Goal: Information Seeking & Learning: Learn about a topic

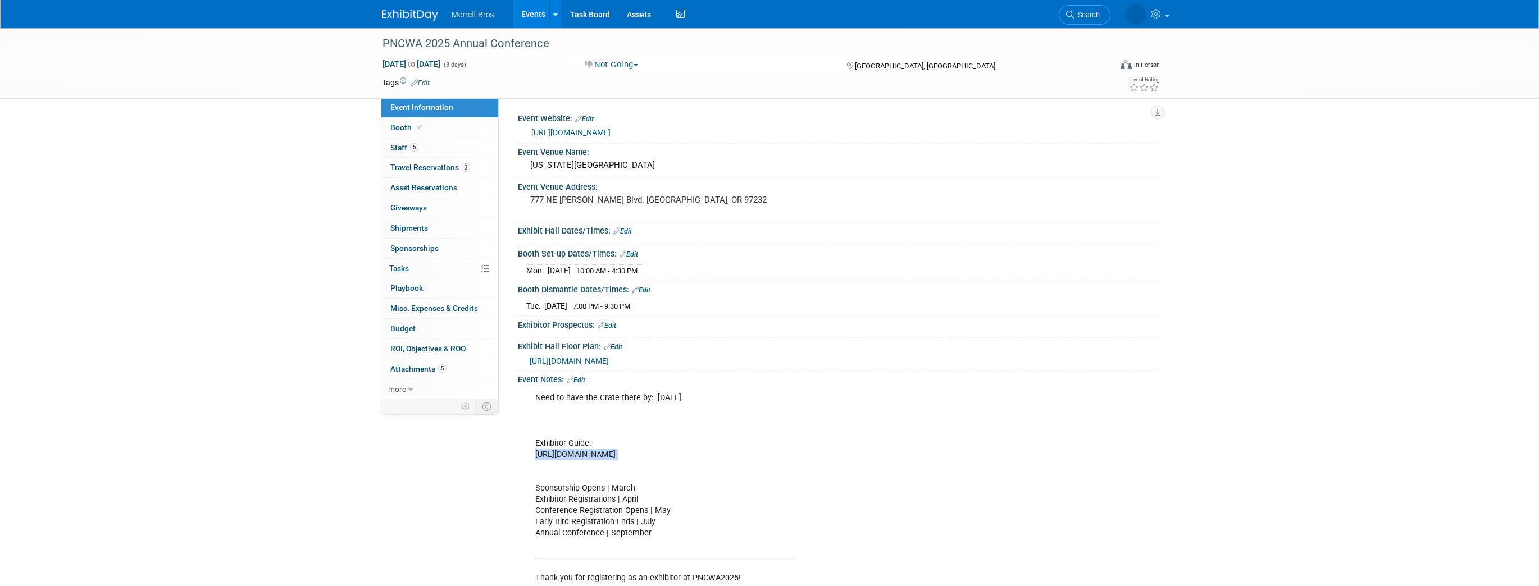
click at [409, 13] on img at bounding box center [410, 15] width 56 height 11
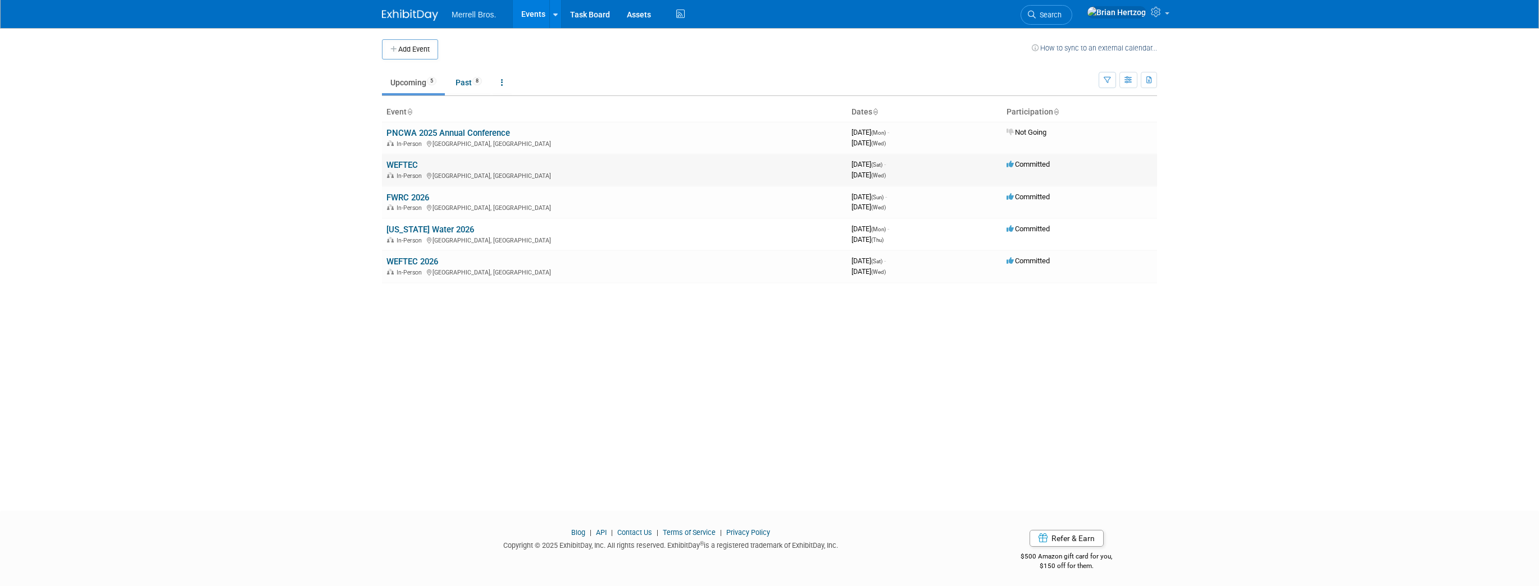
click at [408, 166] on link "WEFTEC" at bounding box center [401, 165] width 31 height 10
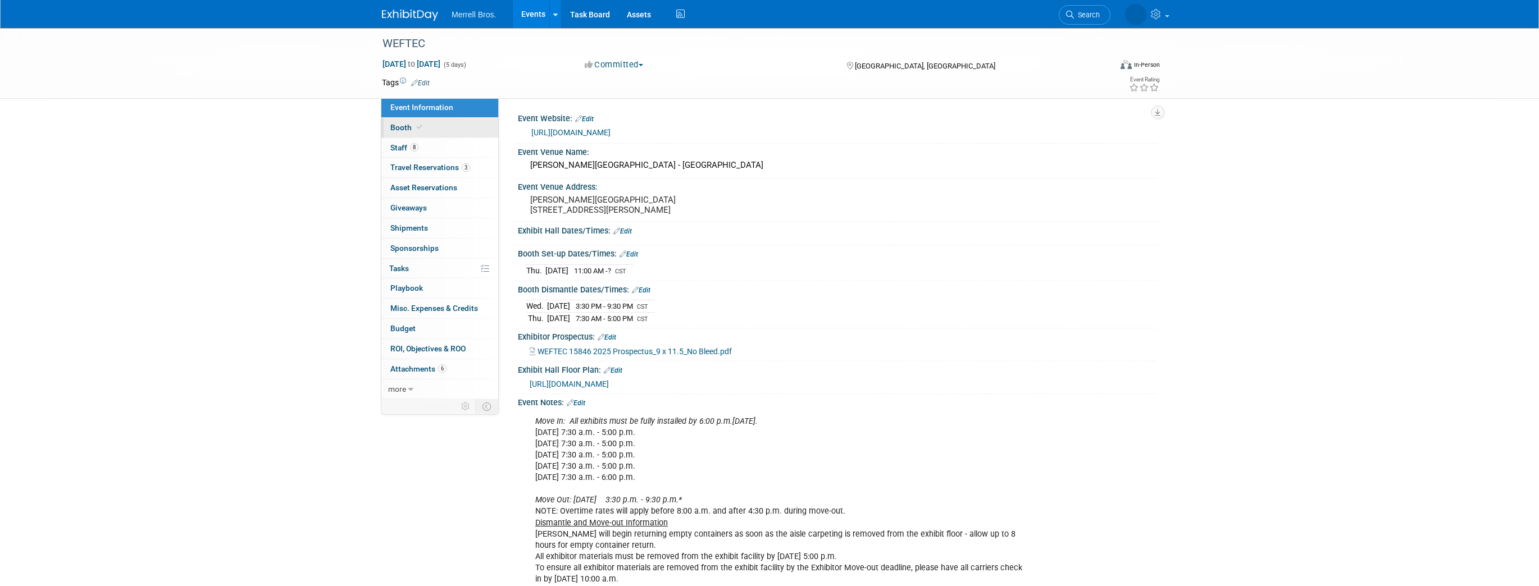
click at [395, 128] on span "Booth" at bounding box center [407, 127] width 34 height 9
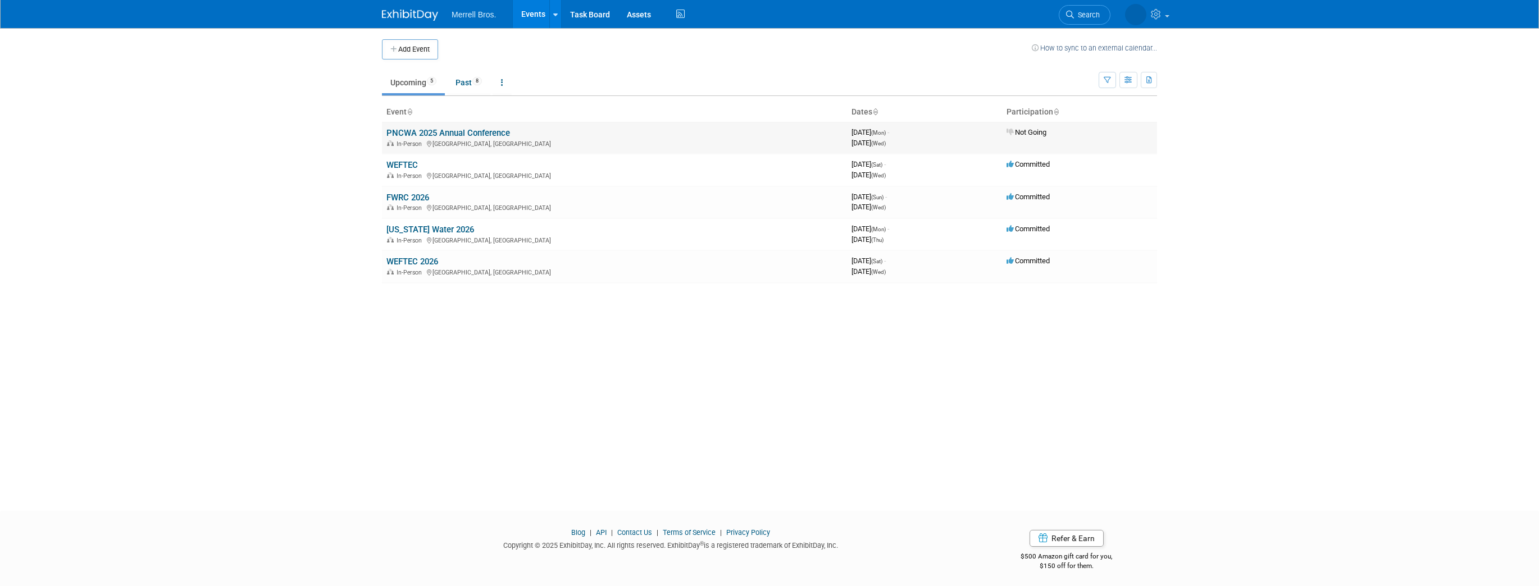
click at [419, 134] on link "PNCWA 2025 Annual Conference" at bounding box center [448, 133] width 124 height 10
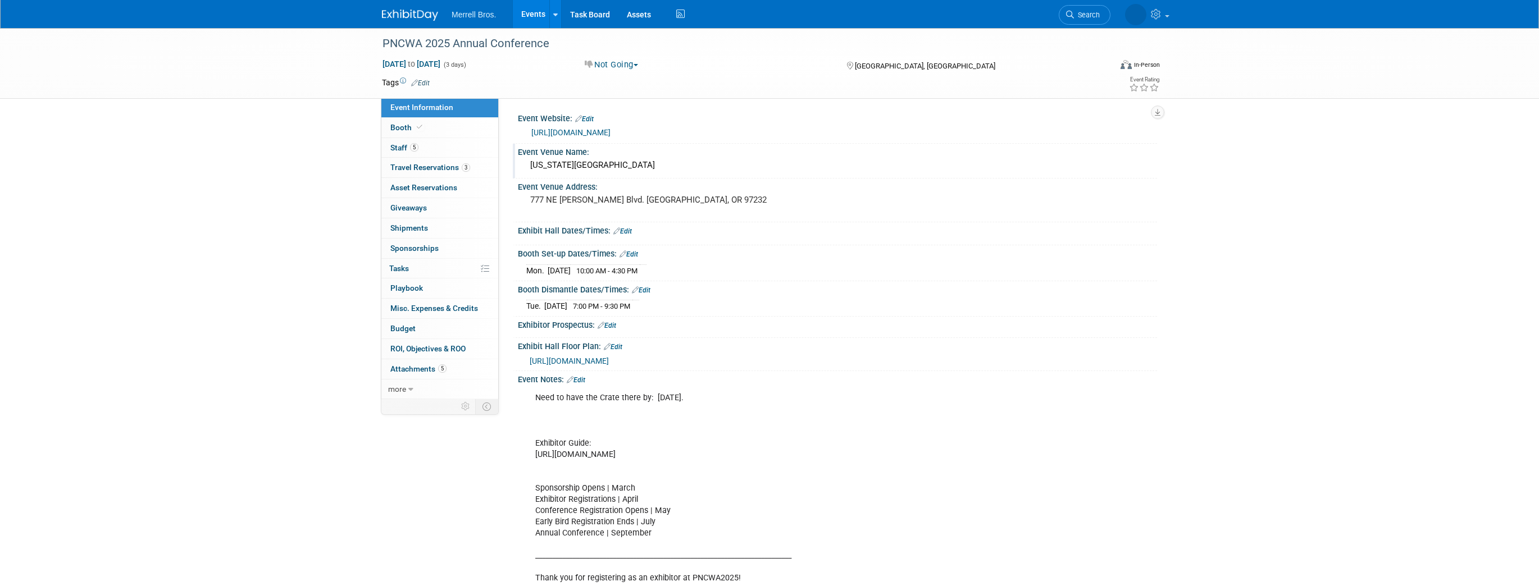
click at [1128, 147] on div "Event Venue Name:" at bounding box center [837, 151] width 639 height 14
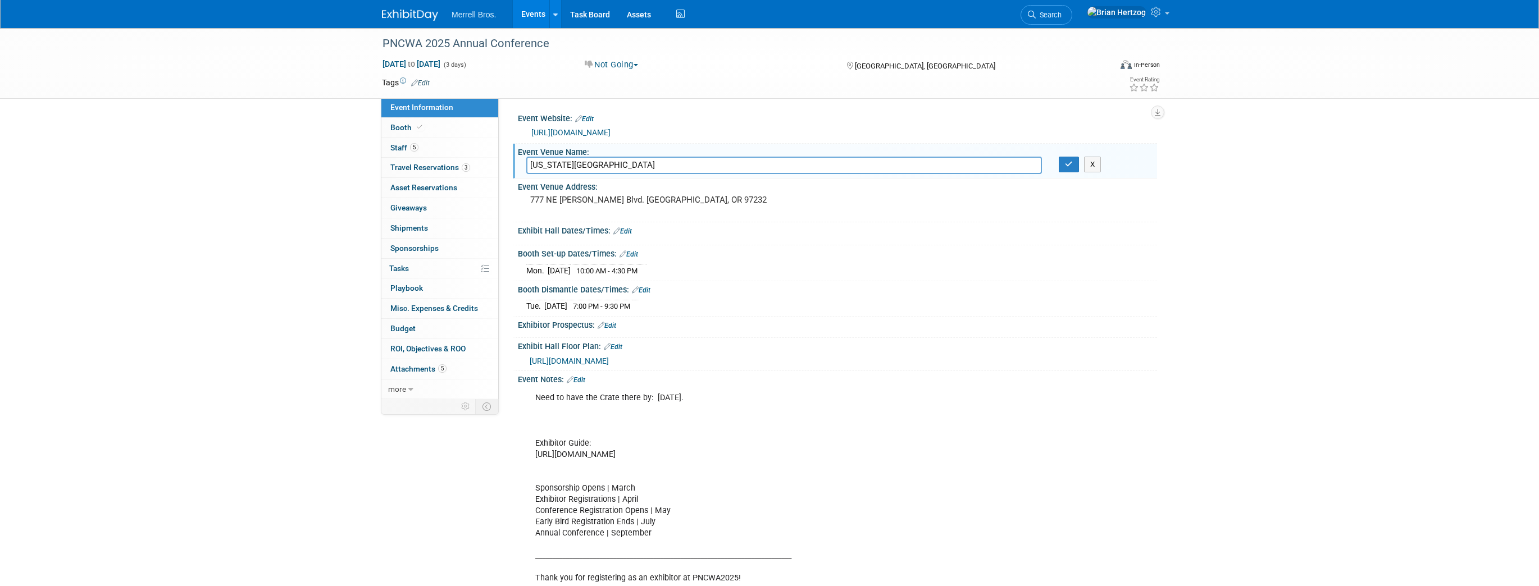
click at [1270, 284] on div "PNCWA 2025 Annual Conference [DATE] to [DATE] (3 days) [DATE] to [DATE] Not Goi…" at bounding box center [769, 581] width 1539 height 1107
click at [1090, 168] on button "X" at bounding box center [1092, 165] width 17 height 16
